Goal: Information Seeking & Learning: Learn about a topic

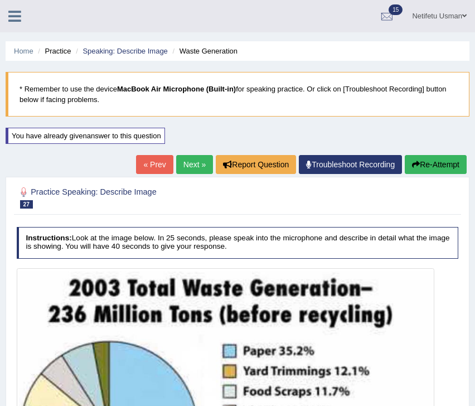
click at [433, 165] on button "Re-Attempt" at bounding box center [436, 164] width 62 height 19
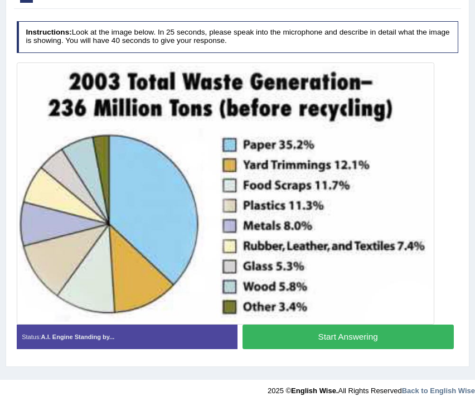
click at [307, 337] on button "Start Answering" at bounding box center [348, 337] width 211 height 24
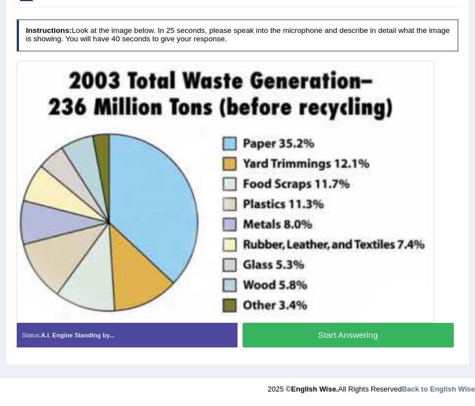
scroll to position [206, 0]
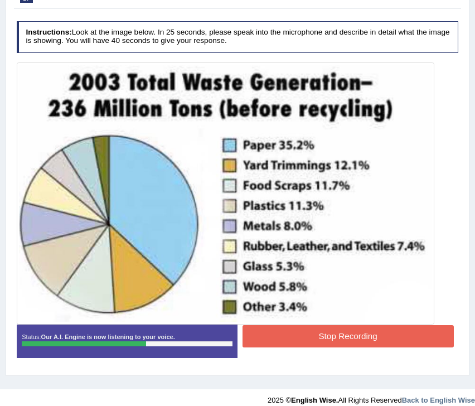
click at [298, 336] on button "Stop Recording" at bounding box center [348, 336] width 211 height 22
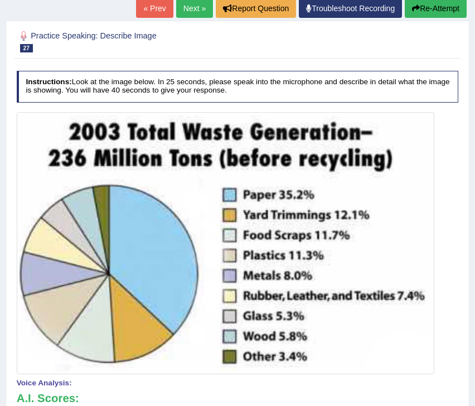
scroll to position [0, 0]
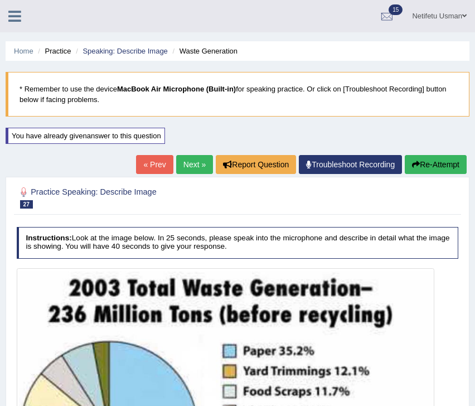
click at [191, 161] on link "Next »" at bounding box center [194, 164] width 37 height 19
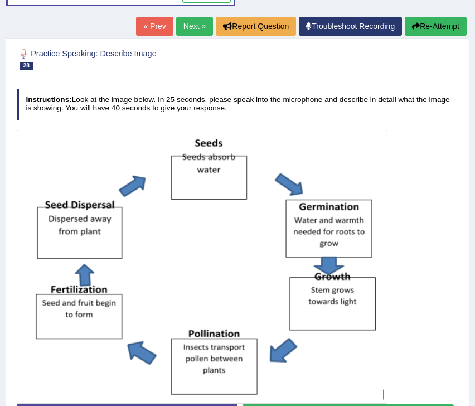
scroll to position [226, 0]
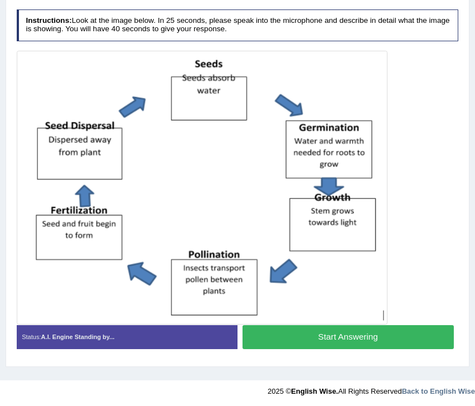
click at [292, 341] on button "Start Answering" at bounding box center [348, 337] width 211 height 24
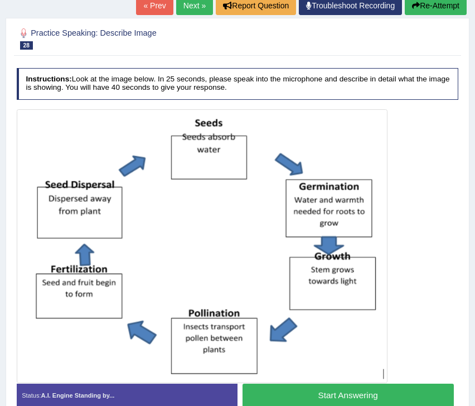
scroll to position [157, 0]
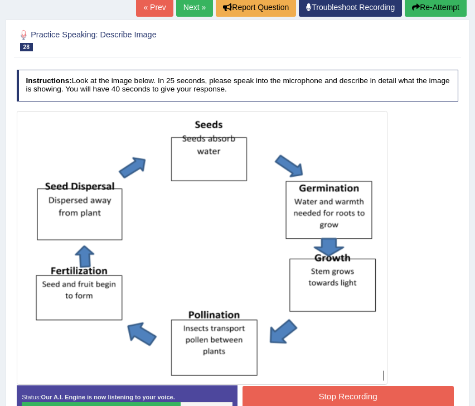
click at [347, 397] on button "Stop Recording" at bounding box center [348, 397] width 211 height 22
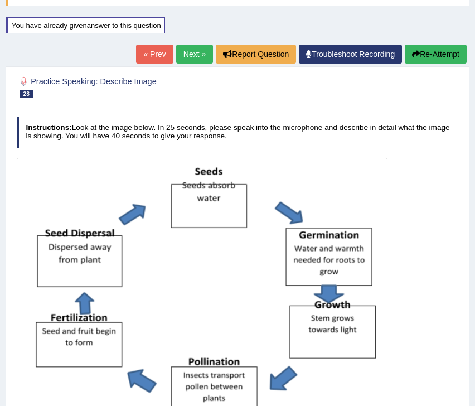
scroll to position [0, 0]
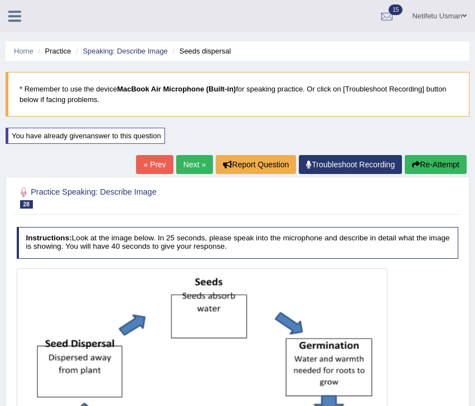
click at [189, 156] on link "Next »" at bounding box center [194, 164] width 37 height 19
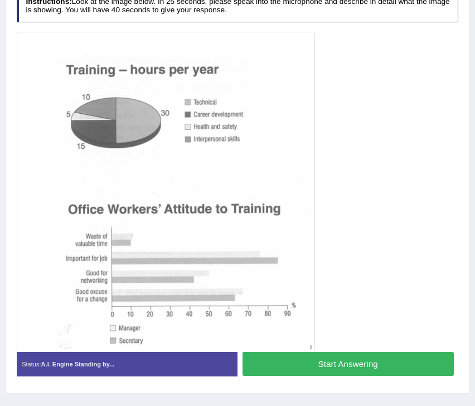
scroll to position [236, 0]
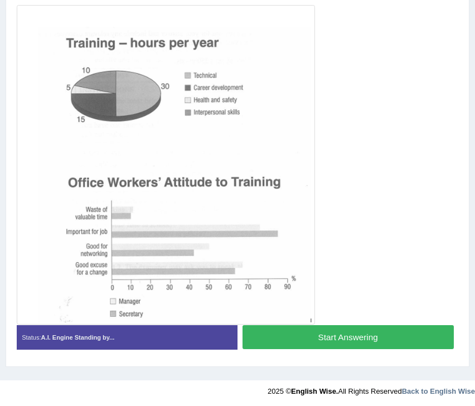
click at [349, 334] on button "Start Answering" at bounding box center [348, 337] width 211 height 24
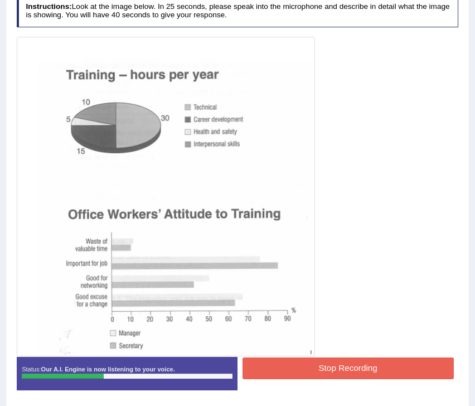
scroll to position [245, 0]
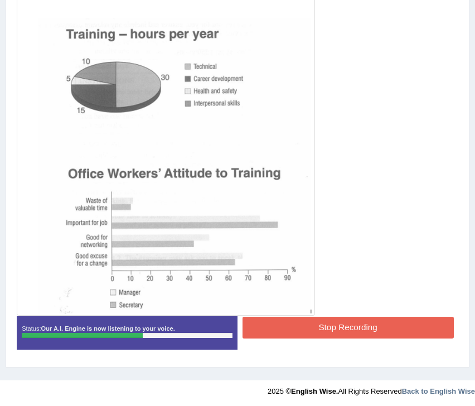
click at [327, 332] on button "Stop Recording" at bounding box center [348, 328] width 211 height 22
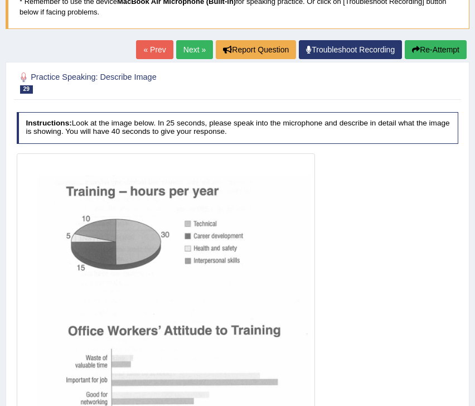
scroll to position [16, 0]
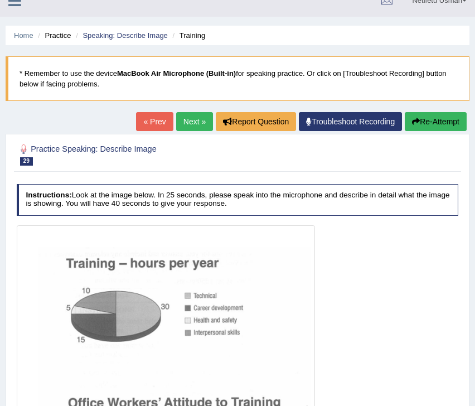
click at [187, 124] on link "Next »" at bounding box center [194, 121] width 37 height 19
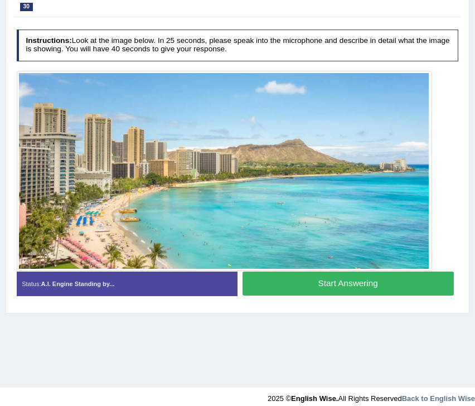
scroll to position [180, 0]
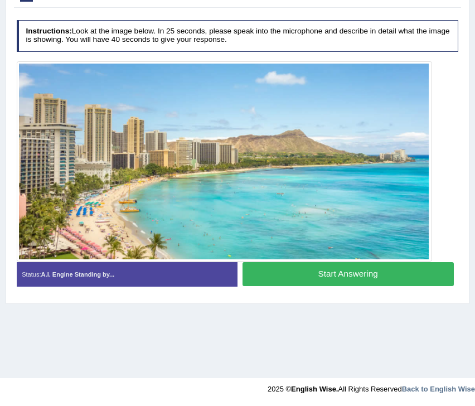
click at [325, 271] on button "Start Answering" at bounding box center [348, 274] width 211 height 24
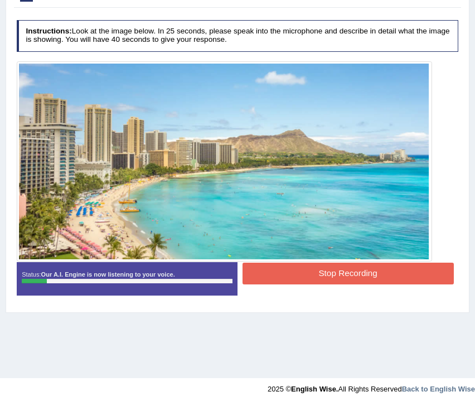
click at [306, 272] on button "Stop Recording" at bounding box center [348, 274] width 211 height 22
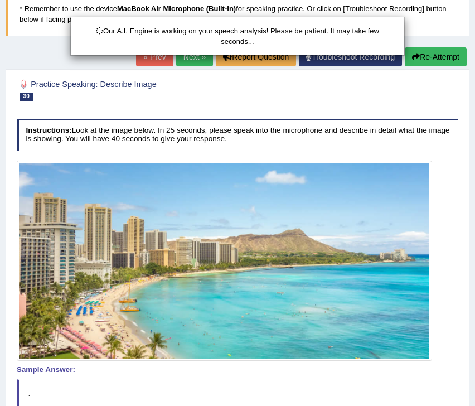
scroll to position [61, 0]
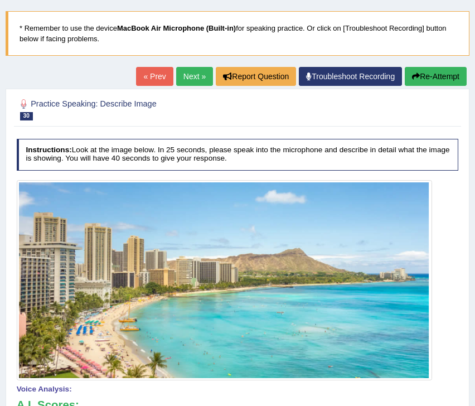
click at [412, 74] on icon "button" at bounding box center [416, 77] width 8 height 8
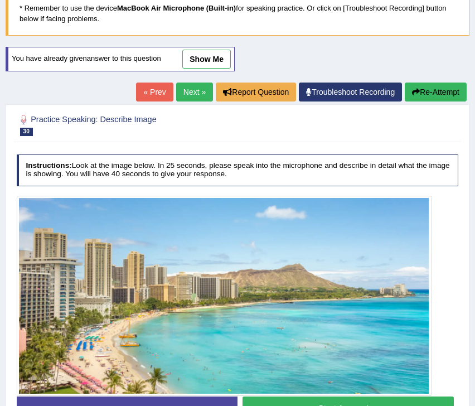
scroll to position [88, 0]
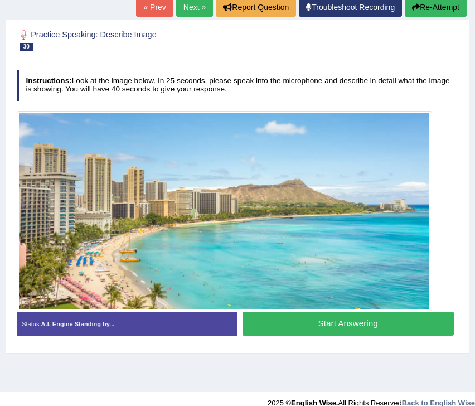
click at [337, 320] on button "Start Answering" at bounding box center [348, 324] width 211 height 24
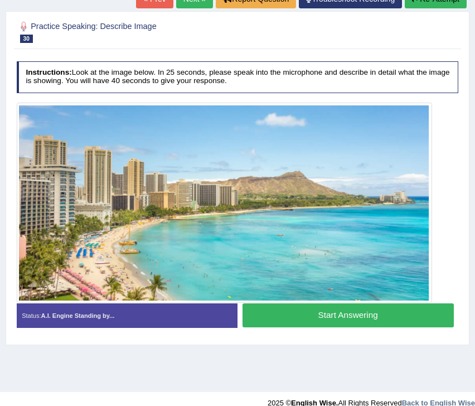
scroll to position [157, 0]
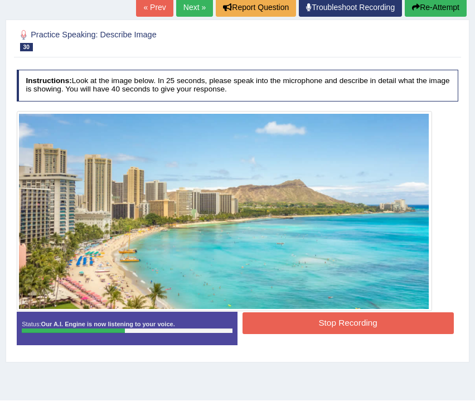
click at [337, 320] on button "Stop Recording" at bounding box center [348, 323] width 211 height 22
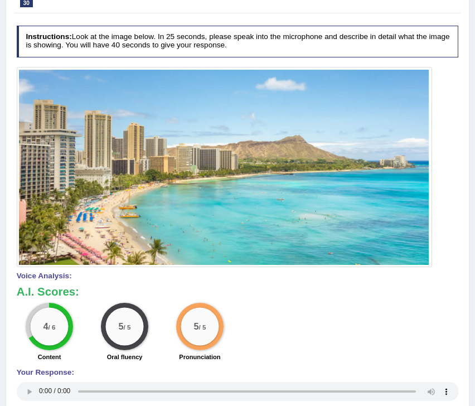
scroll to position [75, 0]
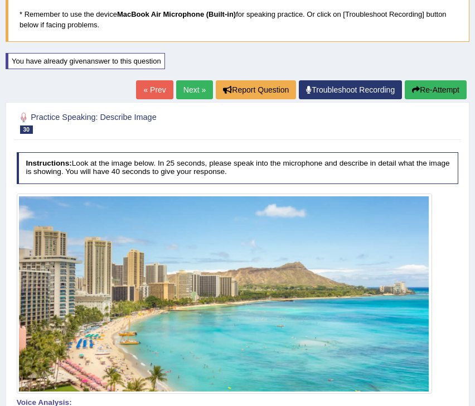
click at [165, 103] on div "Practice Speaking: Describe Image 30 Beauty Instructions: Look at the image bel…" at bounding box center [238, 369] width 464 height 535
click at [181, 91] on link "Next »" at bounding box center [194, 89] width 37 height 19
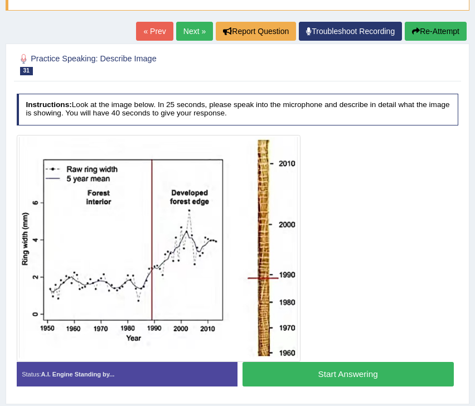
scroll to position [107, 0]
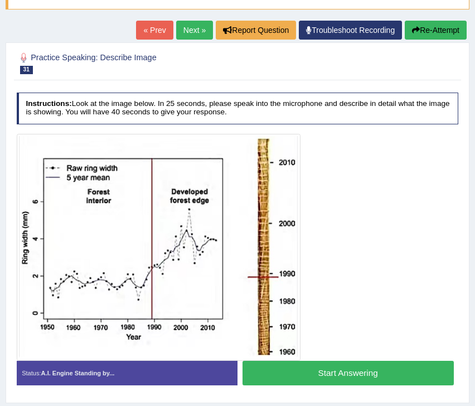
click at [281, 372] on button "Start Answering" at bounding box center [348, 373] width 211 height 24
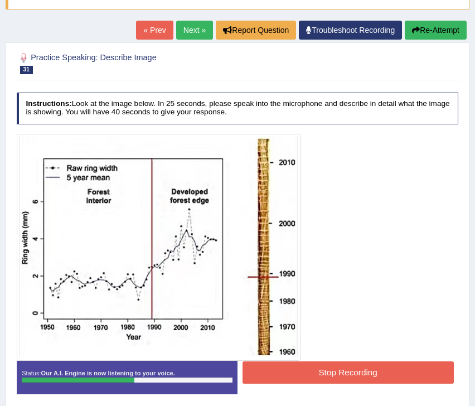
click at [281, 372] on button "Stop Recording" at bounding box center [348, 372] width 211 height 22
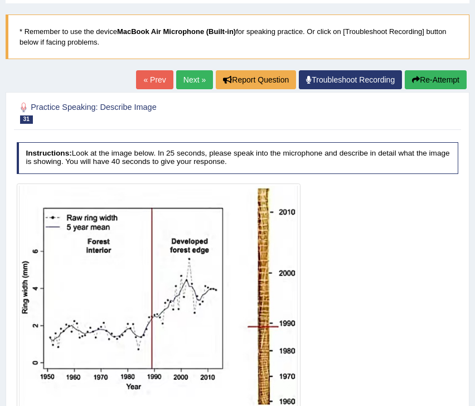
scroll to position [0, 0]
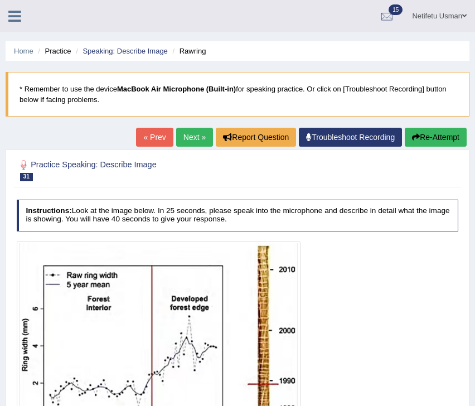
click at [442, 134] on button "Re-Attempt" at bounding box center [436, 137] width 62 height 19
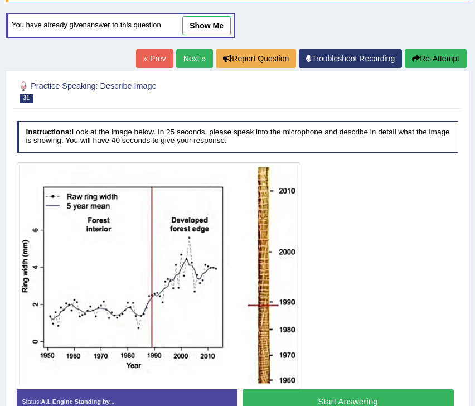
scroll to position [180, 0]
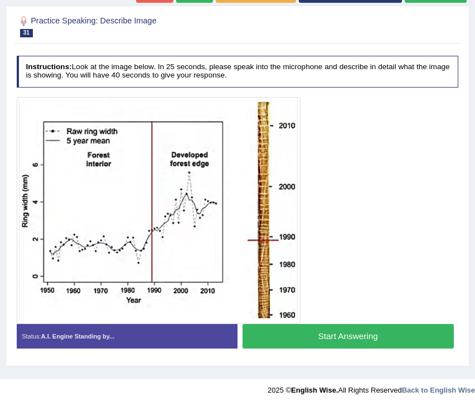
click at [297, 334] on button "Start Answering" at bounding box center [348, 336] width 211 height 24
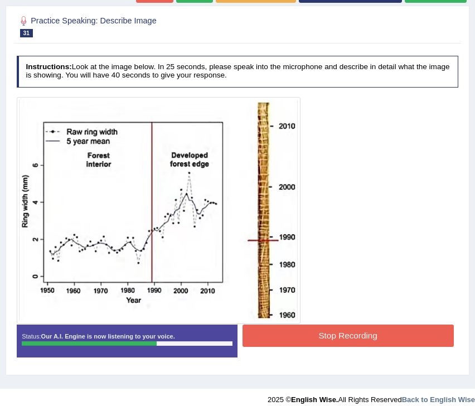
click at [336, 334] on button "Stop Recording" at bounding box center [348, 336] width 211 height 22
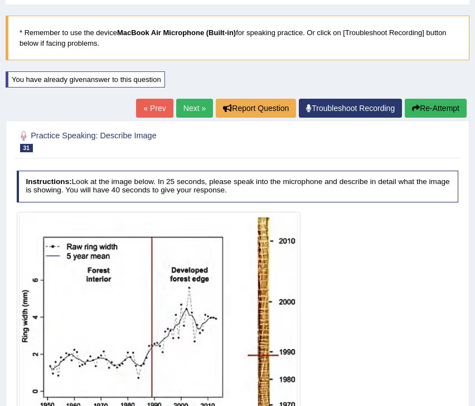
scroll to position [0, 0]
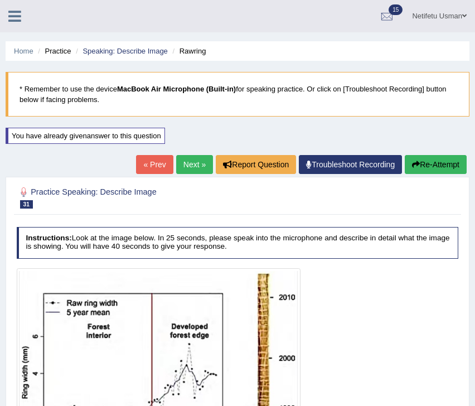
click at [180, 168] on link "Next »" at bounding box center [194, 164] width 37 height 19
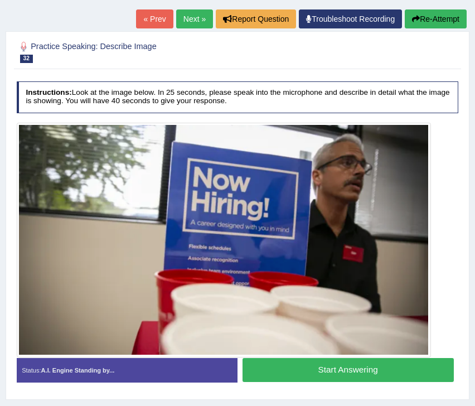
scroll to position [125, 0]
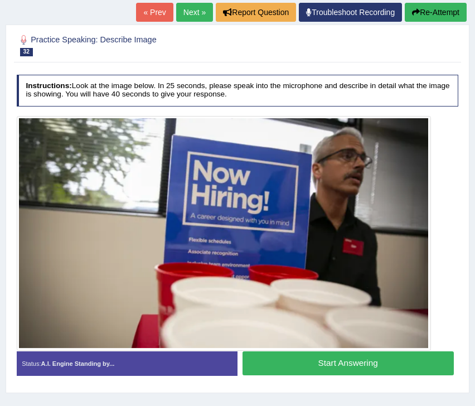
click at [293, 360] on button "Start Answering" at bounding box center [348, 363] width 211 height 24
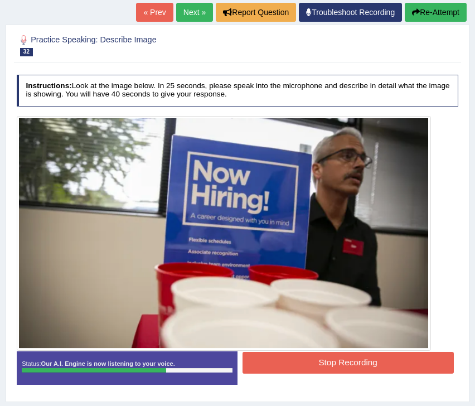
click at [293, 361] on button "Stop Recording" at bounding box center [348, 363] width 211 height 22
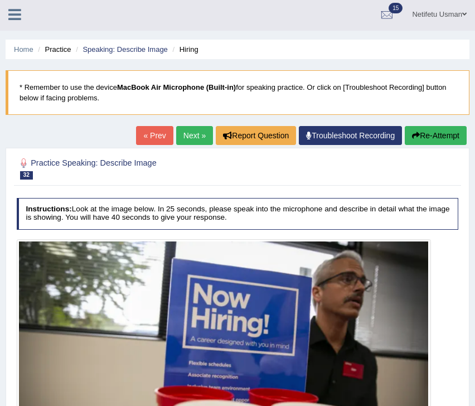
scroll to position [0, 0]
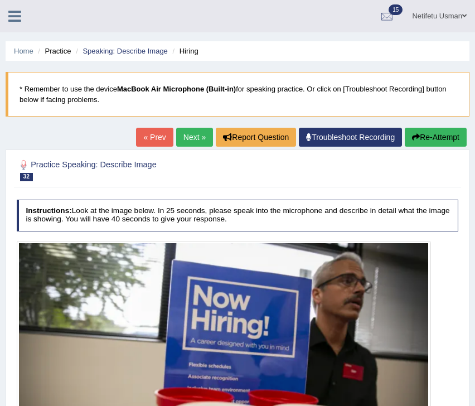
click at [180, 136] on link "Next »" at bounding box center [194, 137] width 37 height 19
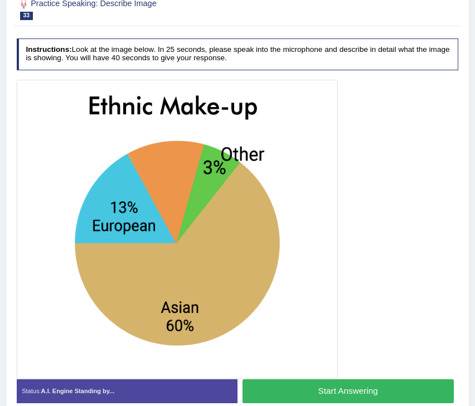
scroll to position [180, 0]
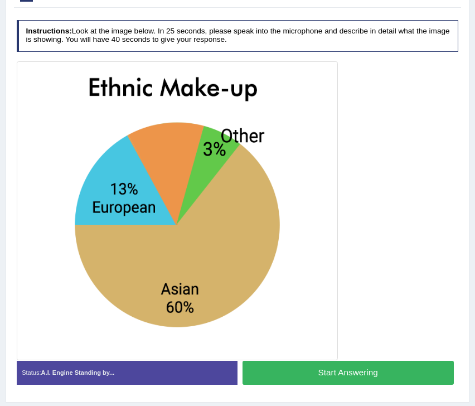
click at [272, 369] on button "Start Answering" at bounding box center [348, 373] width 211 height 24
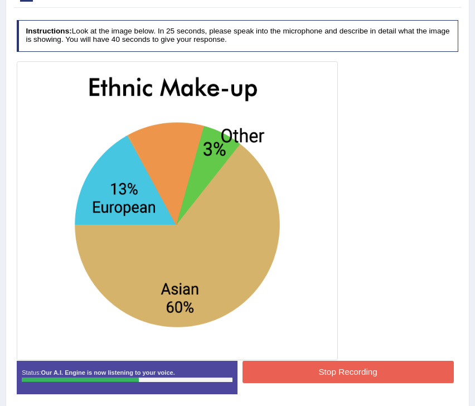
click at [301, 370] on button "Stop Recording" at bounding box center [348, 372] width 211 height 22
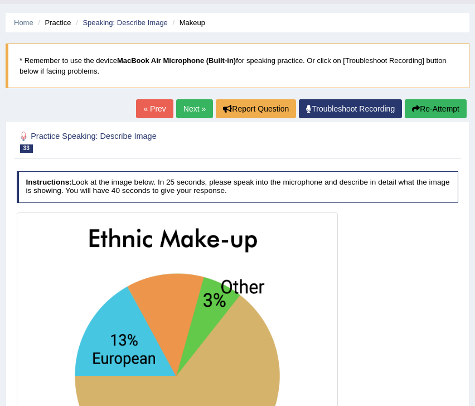
scroll to position [0, 0]
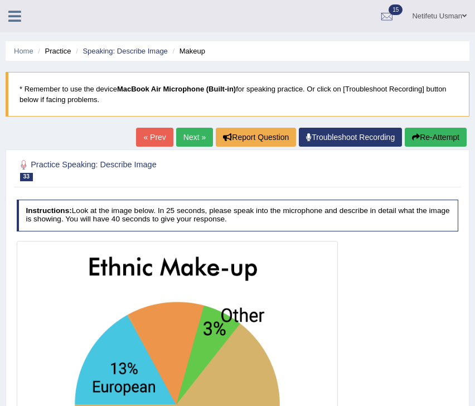
click at [189, 143] on link "Next »" at bounding box center [194, 137] width 37 height 19
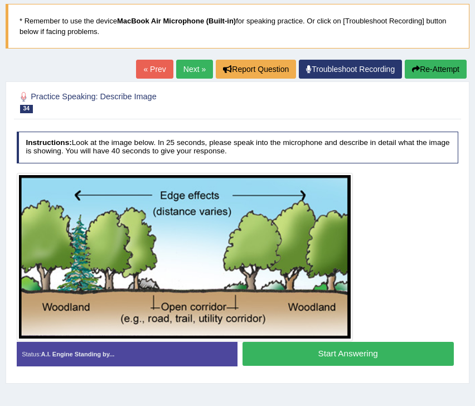
scroll to position [74, 0]
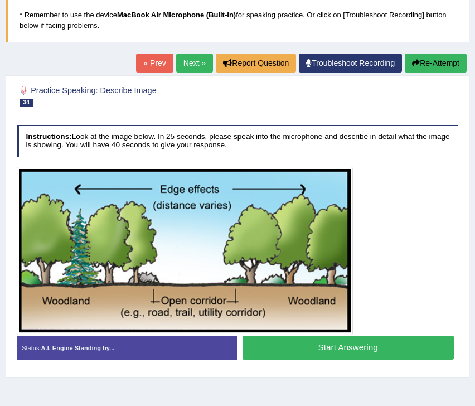
click at [214, 316] on img at bounding box center [185, 250] width 332 height 163
click at [272, 343] on button "Start Answering" at bounding box center [348, 348] width 211 height 24
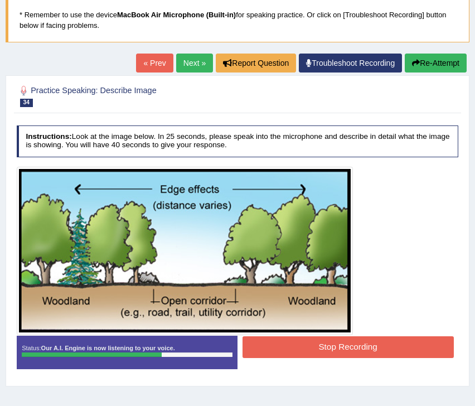
click at [272, 343] on button "Stop Recording" at bounding box center [348, 347] width 211 height 22
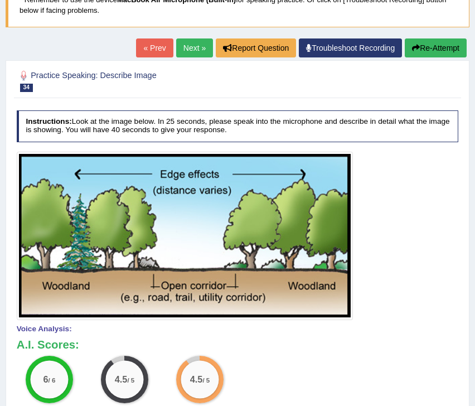
scroll to position [74, 0]
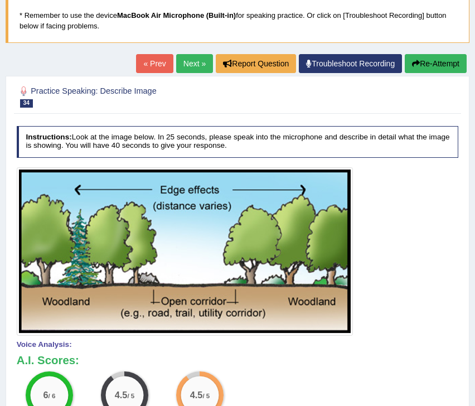
click at [424, 63] on button "Re-Attempt" at bounding box center [436, 63] width 62 height 19
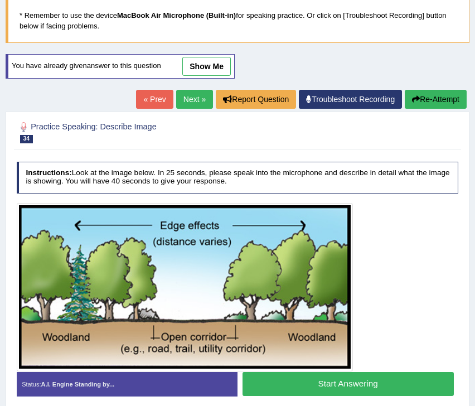
scroll to position [107, 0]
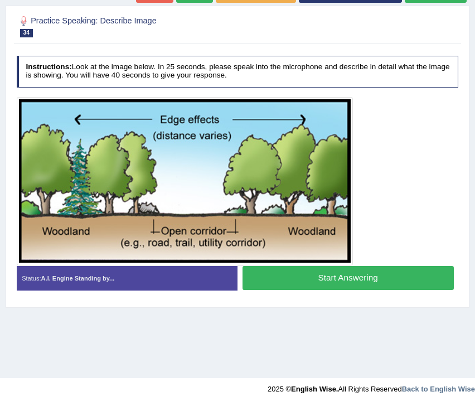
click at [302, 277] on button "Start Answering" at bounding box center [348, 278] width 211 height 24
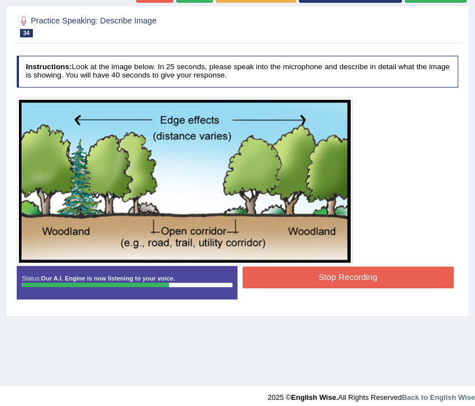
click at [302, 277] on button "Stop Recording" at bounding box center [348, 278] width 211 height 22
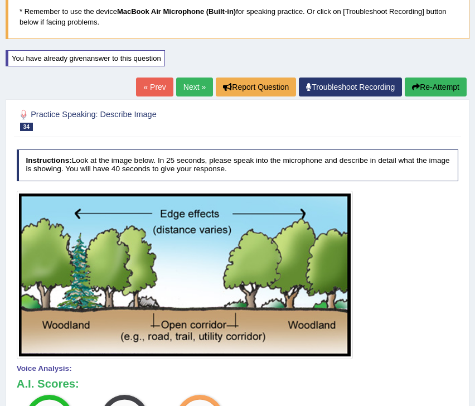
scroll to position [76, 0]
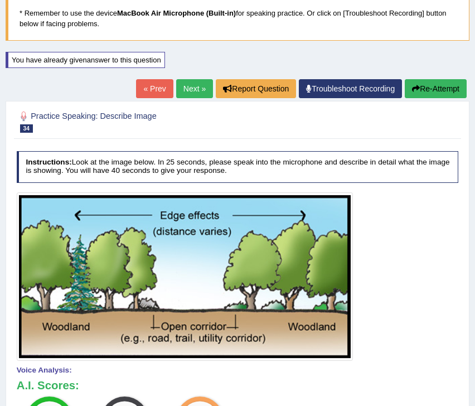
click at [183, 90] on link "Next »" at bounding box center [194, 88] width 37 height 19
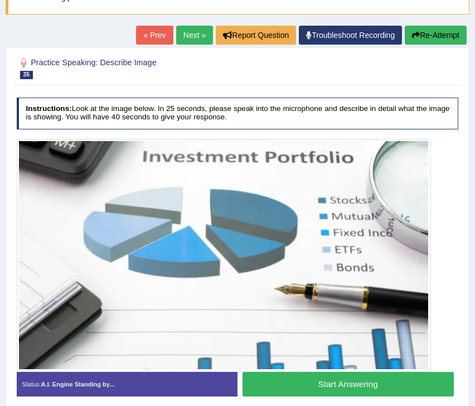
scroll to position [103, 0]
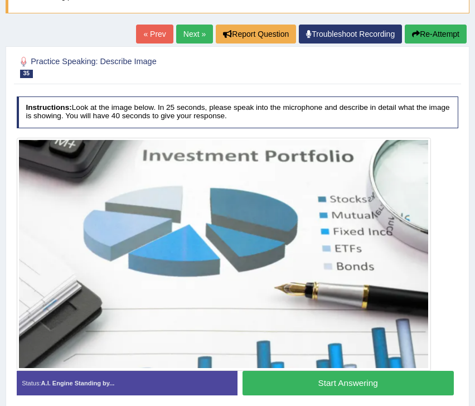
click at [327, 387] on button "Start Answering" at bounding box center [348, 383] width 211 height 24
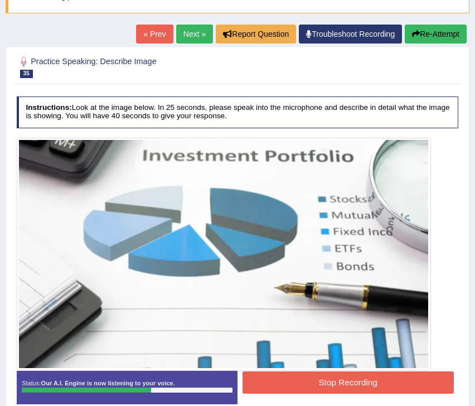
click at [327, 387] on button "Stop Recording" at bounding box center [348, 382] width 211 height 22
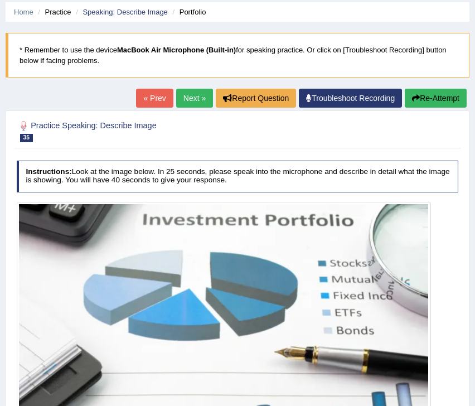
scroll to position [40, 0]
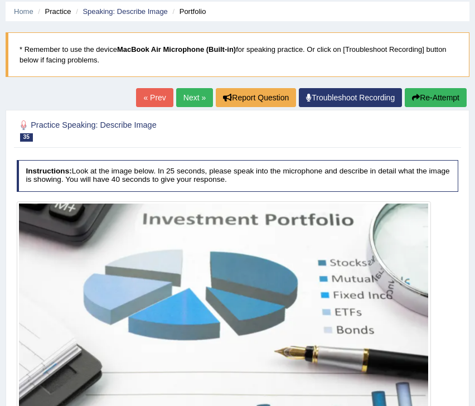
click at [195, 99] on link "Next »" at bounding box center [194, 97] width 37 height 19
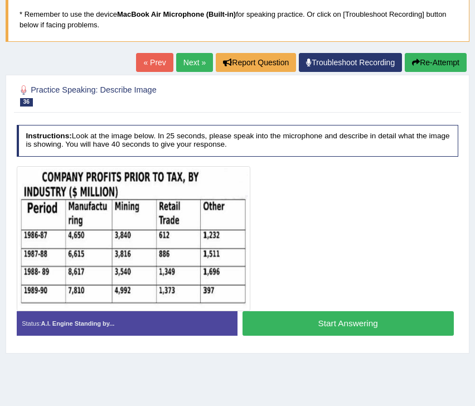
scroll to position [102, 0]
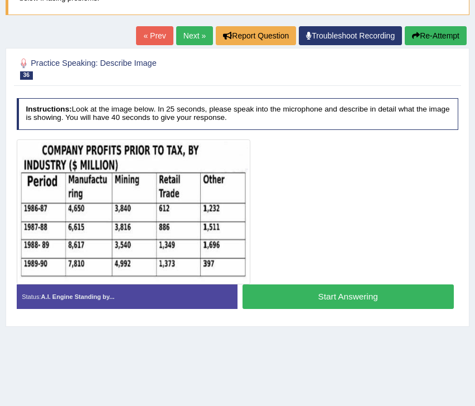
click at [265, 294] on button "Start Answering" at bounding box center [348, 296] width 211 height 24
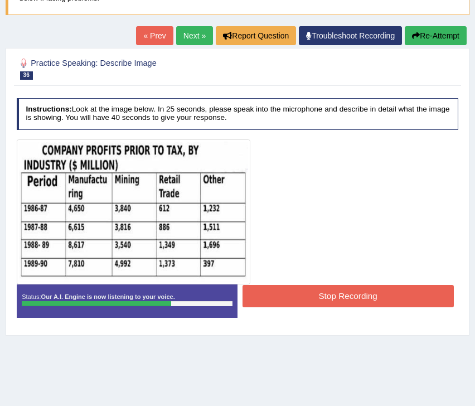
click at [265, 294] on button "Stop Recording" at bounding box center [348, 296] width 211 height 22
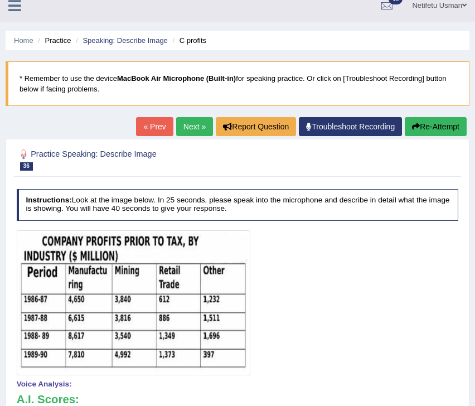
scroll to position [0, 0]
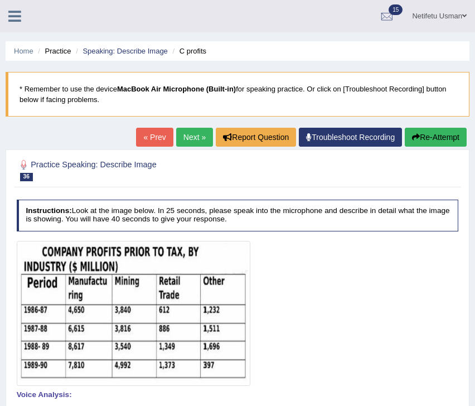
click at [445, 140] on button "Re-Attempt" at bounding box center [436, 137] width 62 height 19
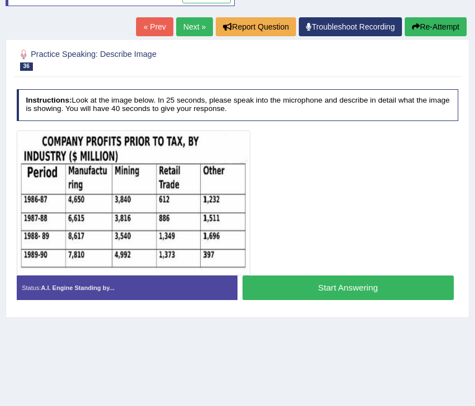
scroll to position [144, 0]
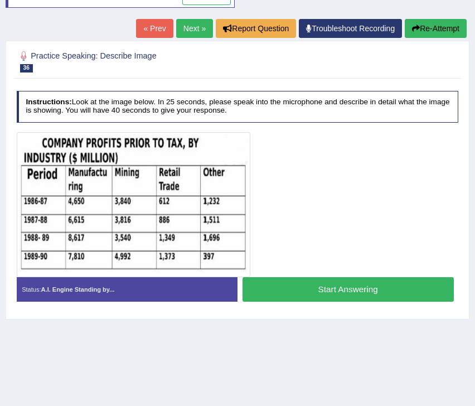
click at [336, 293] on button "Start Answering" at bounding box center [348, 289] width 211 height 24
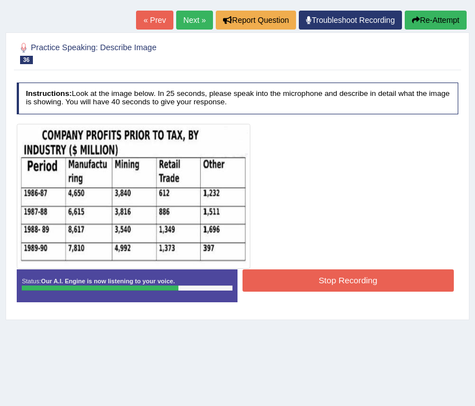
click at [347, 277] on button "Stop Recording" at bounding box center [348, 280] width 211 height 22
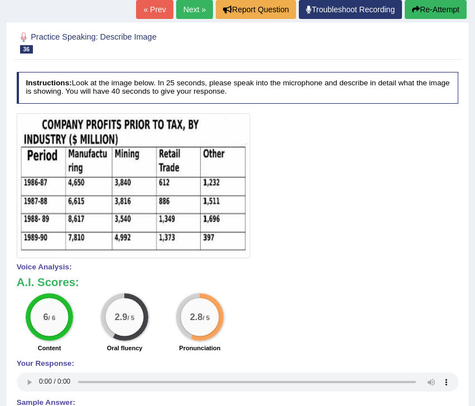
scroll to position [142, 0]
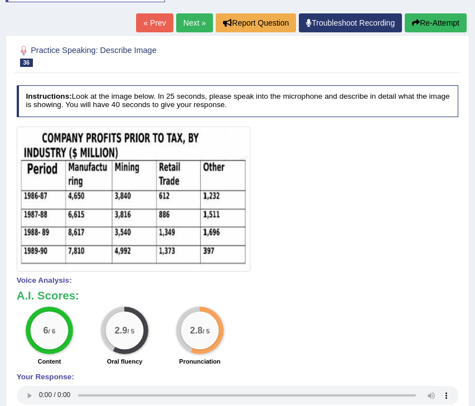
click at [437, 19] on button "Re-Attempt" at bounding box center [436, 22] width 62 height 19
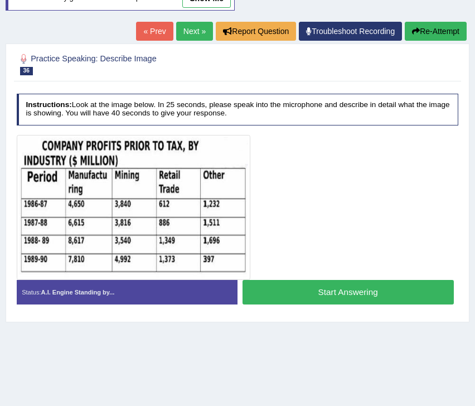
click at [298, 293] on button "Start Answering" at bounding box center [348, 292] width 211 height 24
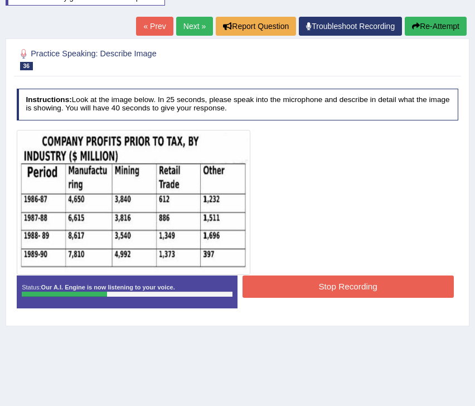
click at [311, 286] on button "Stop Recording" at bounding box center [348, 287] width 211 height 22
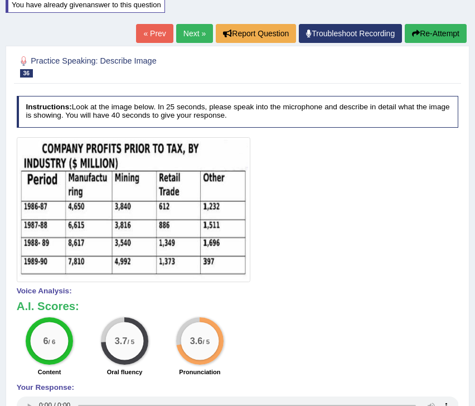
scroll to position [110, 0]
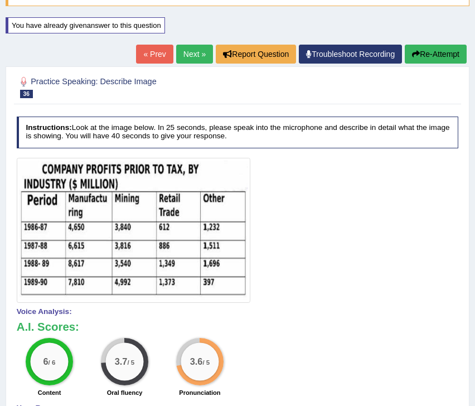
click at [443, 51] on button "Re-Attempt" at bounding box center [436, 54] width 62 height 19
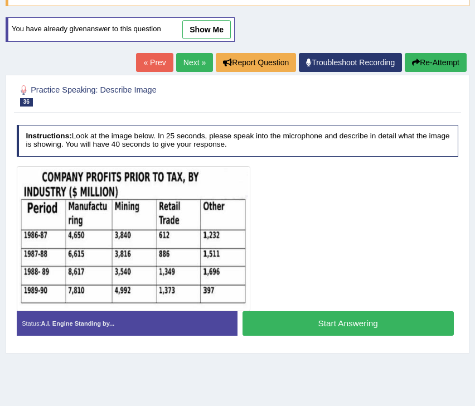
click at [293, 329] on button "Start Answering" at bounding box center [348, 323] width 211 height 24
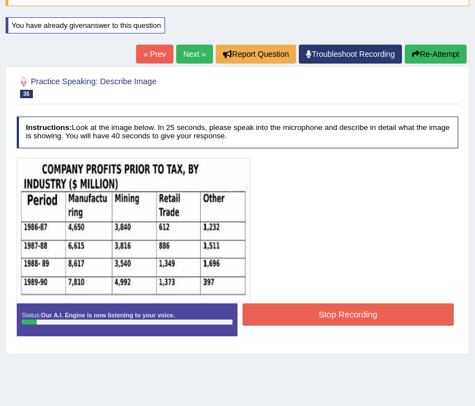
click at [428, 51] on button "Re-Attempt" at bounding box center [436, 54] width 62 height 19
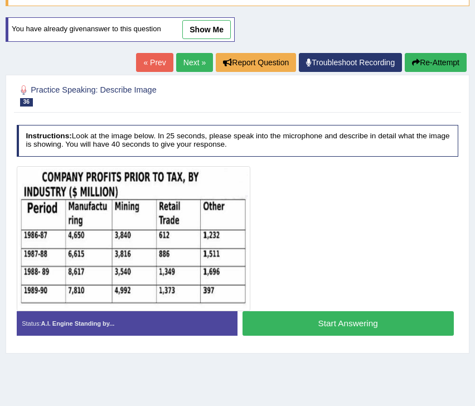
click at [305, 321] on button "Start Answering" at bounding box center [348, 323] width 211 height 24
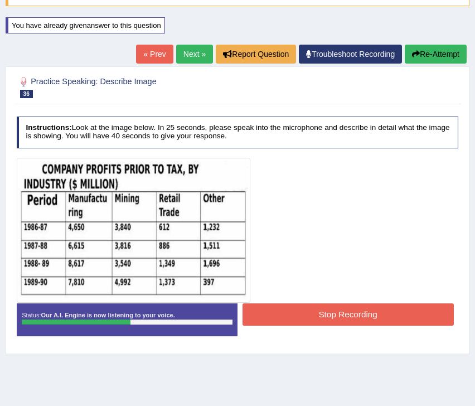
click at [304, 317] on button "Stop Recording" at bounding box center [348, 314] width 211 height 22
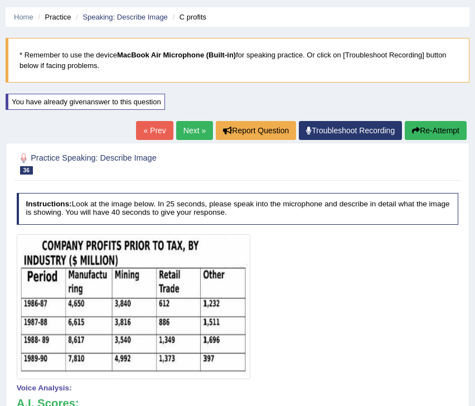
scroll to position [66, 0]
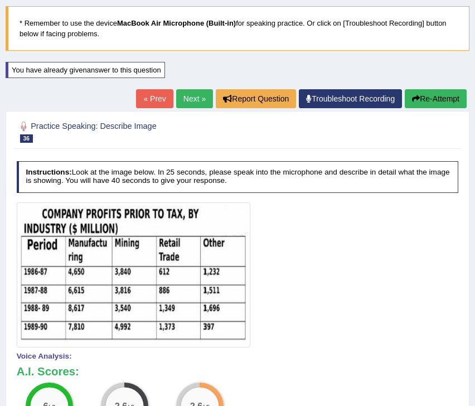
click at [184, 102] on link "Next »" at bounding box center [194, 98] width 37 height 19
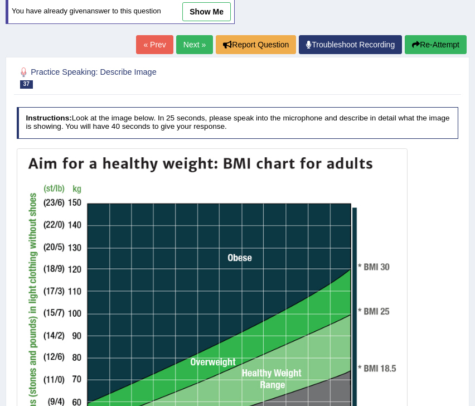
scroll to position [150, 0]
